Goal: Task Accomplishment & Management: Manage account settings

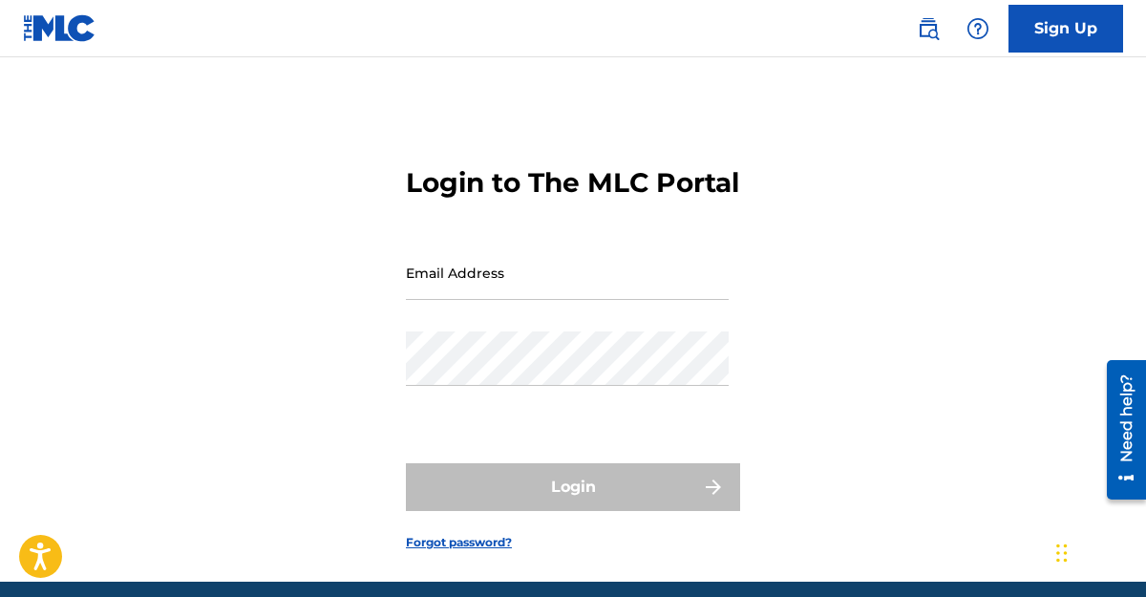
type input "[EMAIL_ADDRESS][DOMAIN_NAME]"
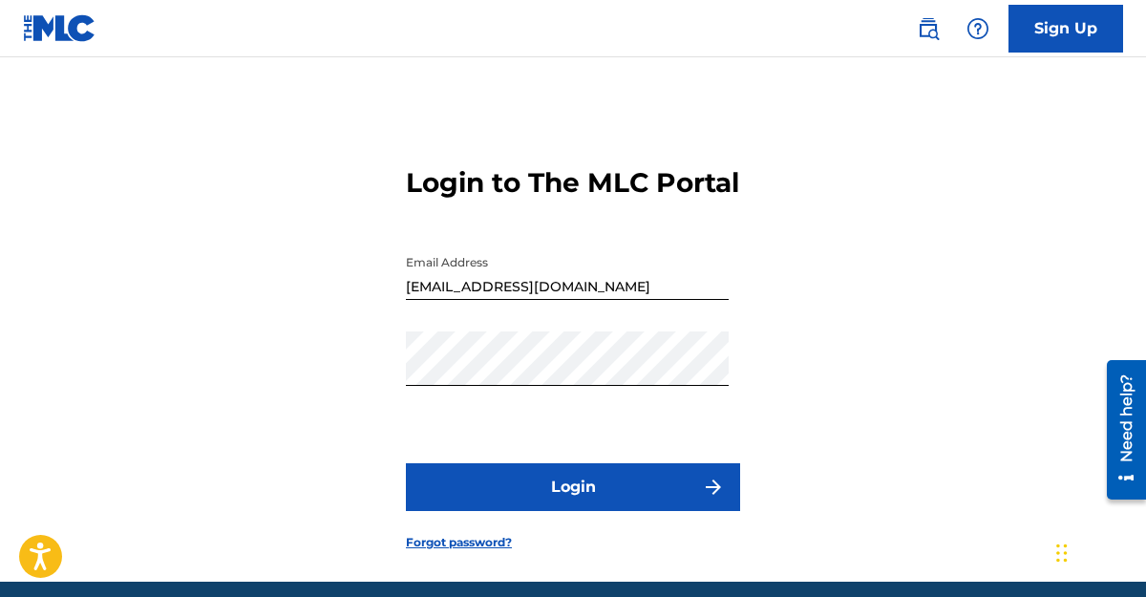
click at [338, 431] on div "Login to The MLC Portal Email Address [EMAIL_ADDRESS][DOMAIN_NAME] Password Log…" at bounding box center [573, 343] width 1146 height 477
click at [509, 511] on button "Login" at bounding box center [573, 487] width 334 height 48
